Goal: Task Accomplishment & Management: Use online tool/utility

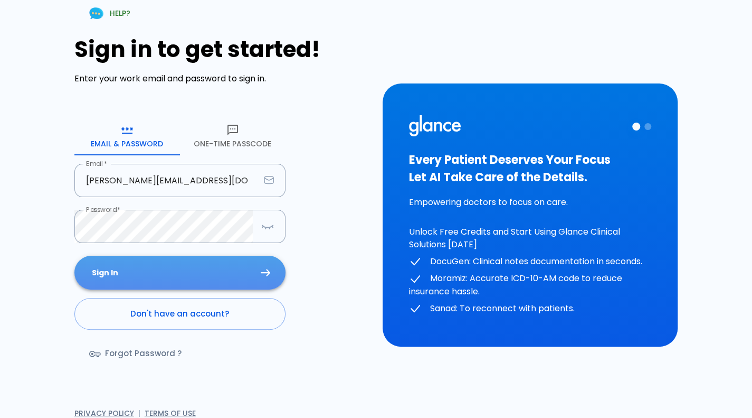
click at [219, 283] on button "Sign In" at bounding box center [179, 273] width 211 height 34
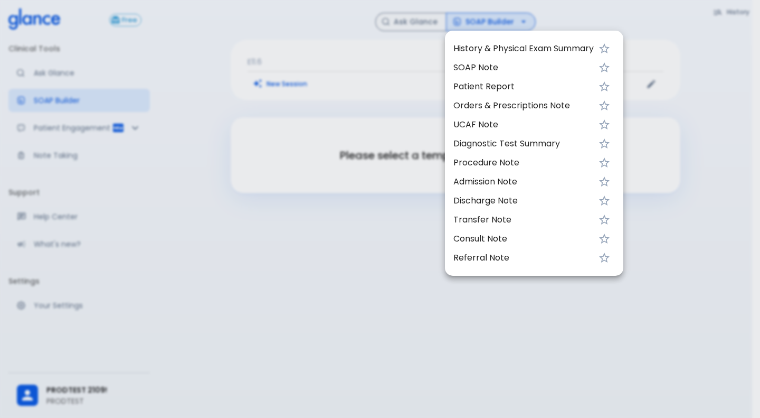
click at [178, 161] on div at bounding box center [380, 209] width 760 height 418
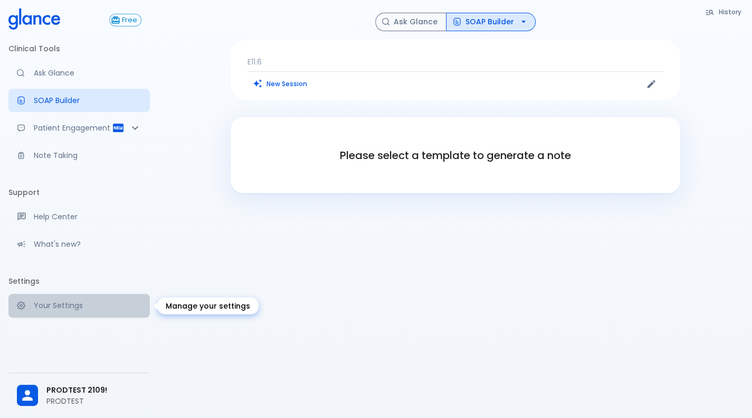
click at [25, 310] on link "Your Settings" at bounding box center [79, 305] width 142 height 23
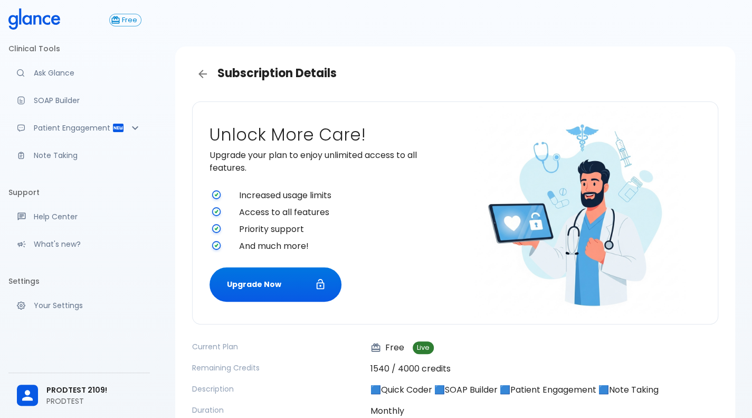
click at [228, 193] on div at bounding box center [225, 195] width 30 height 13
click at [59, 91] on link "SOAP Builder" at bounding box center [79, 100] width 142 height 23
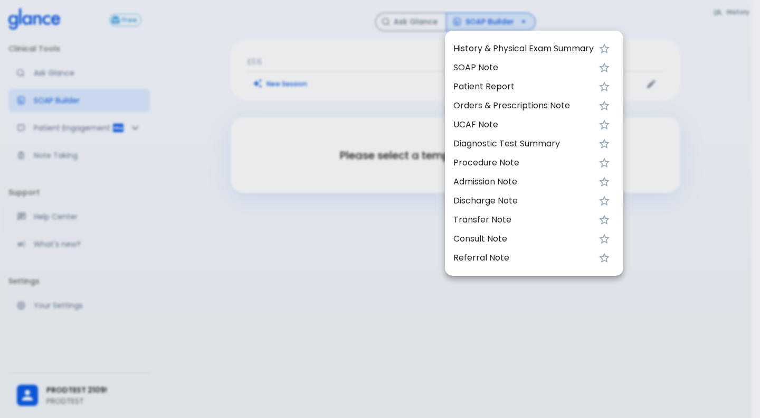
click at [311, 52] on div at bounding box center [380, 209] width 760 height 418
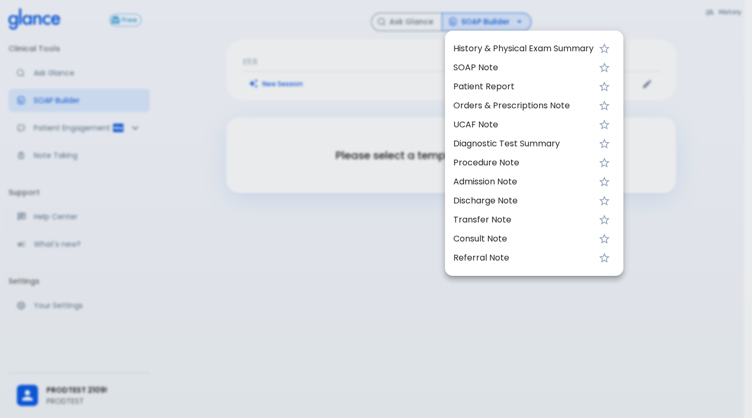
click at [311, 52] on div at bounding box center [376, 209] width 752 height 418
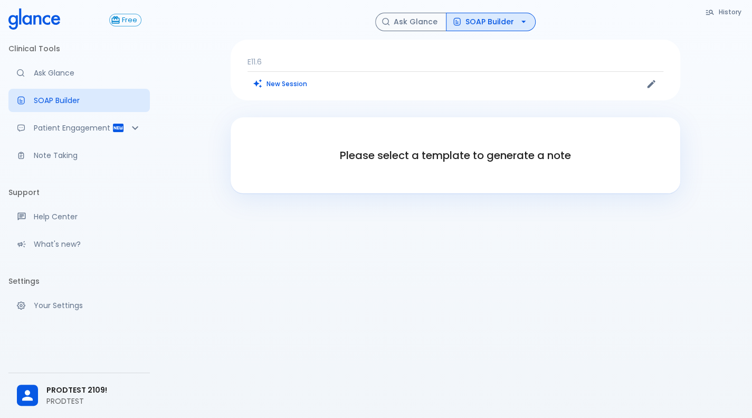
click at [311, 52] on div "E11.6 New Session" at bounding box center [456, 70] width 450 height 61
click at [329, 63] on p "E11.6" at bounding box center [456, 62] width 416 height 11
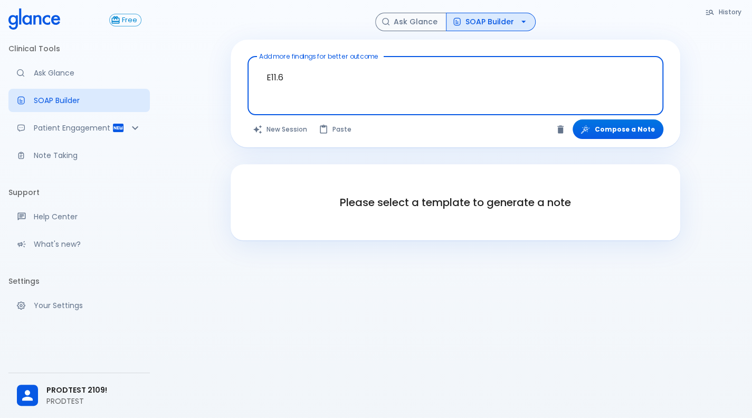
click at [333, 69] on textarea "E11.6" at bounding box center [455, 77] width 401 height 33
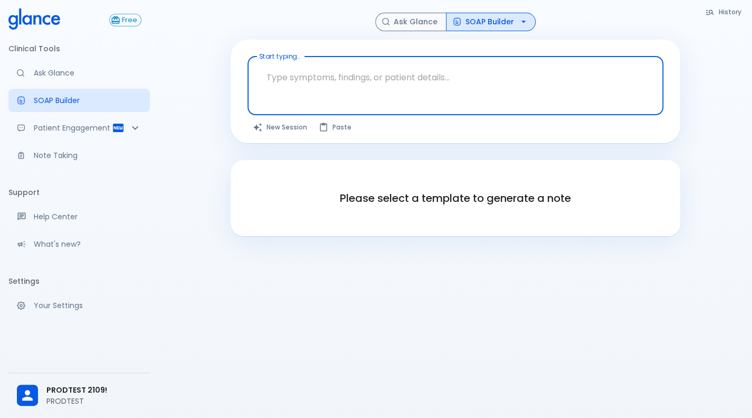
click at [333, 69] on textarea "Start typing..." at bounding box center [455, 77] width 401 height 33
